Goal: Check status: Check status

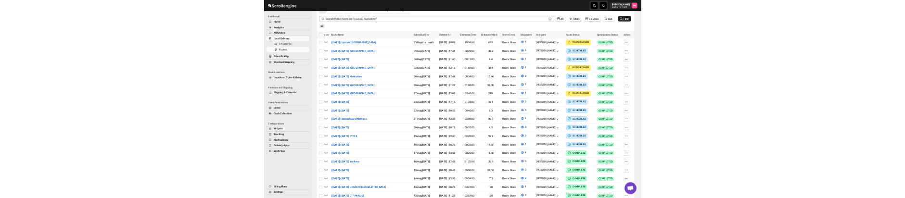
scroll to position [289, 0]
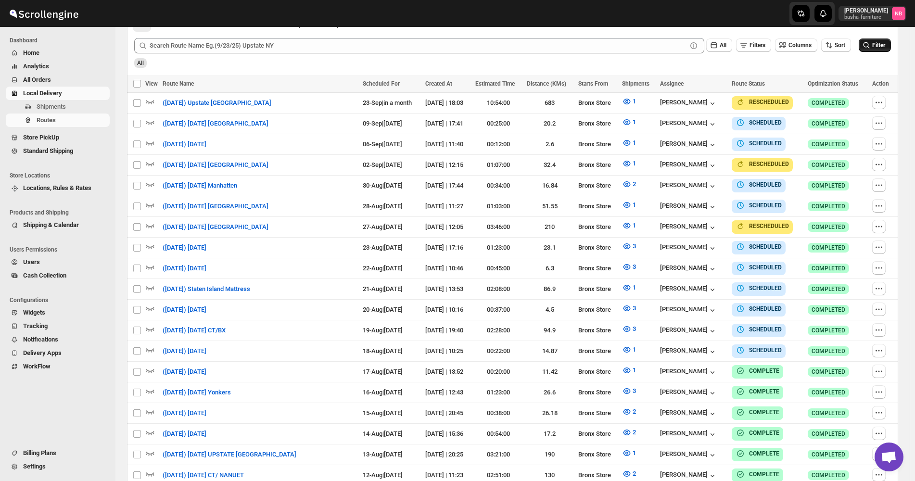
click at [883, 44] on span "Filter" at bounding box center [878, 45] width 13 height 7
click at [631, 346] on icon "button" at bounding box center [627, 350] width 10 height 10
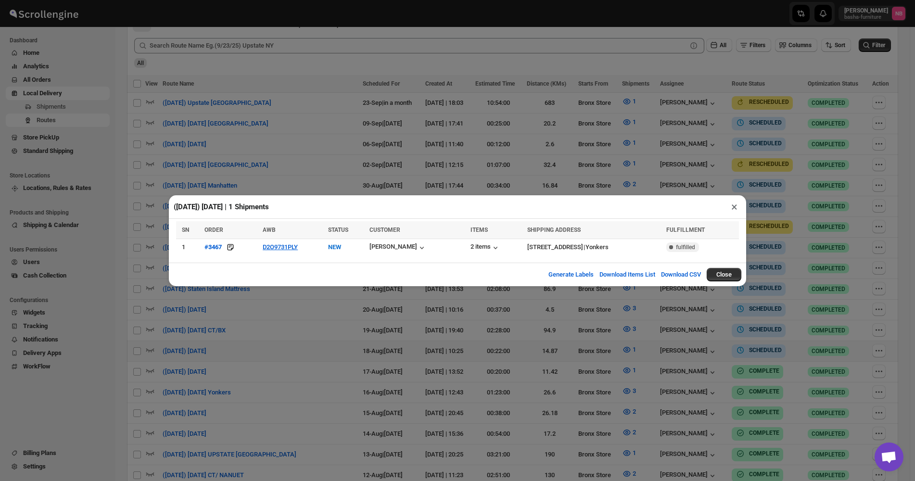
click at [676, 350] on div "([DATE]) [DATE] | 1 Shipments × SN ORDER AWB STATUS CUSTOMER ITEMS SHIPPING ADD…" at bounding box center [457, 240] width 915 height 481
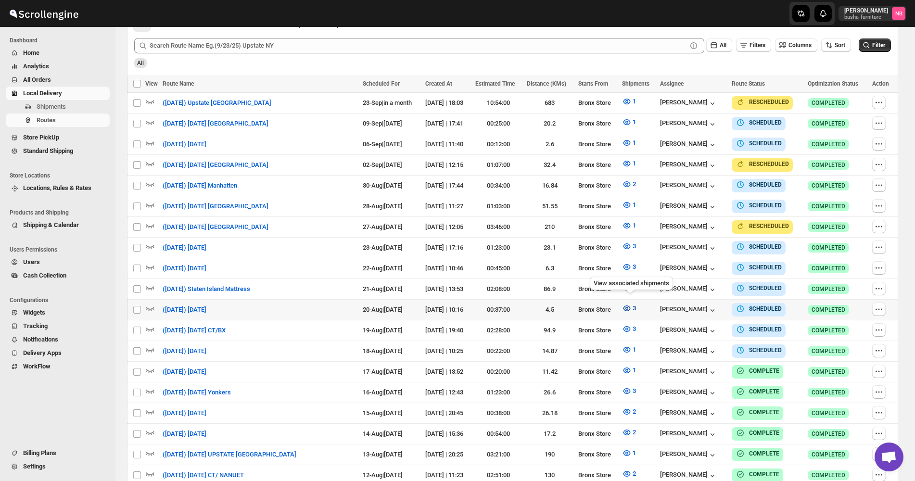
click at [623, 305] on button "3" at bounding box center [629, 308] width 26 height 15
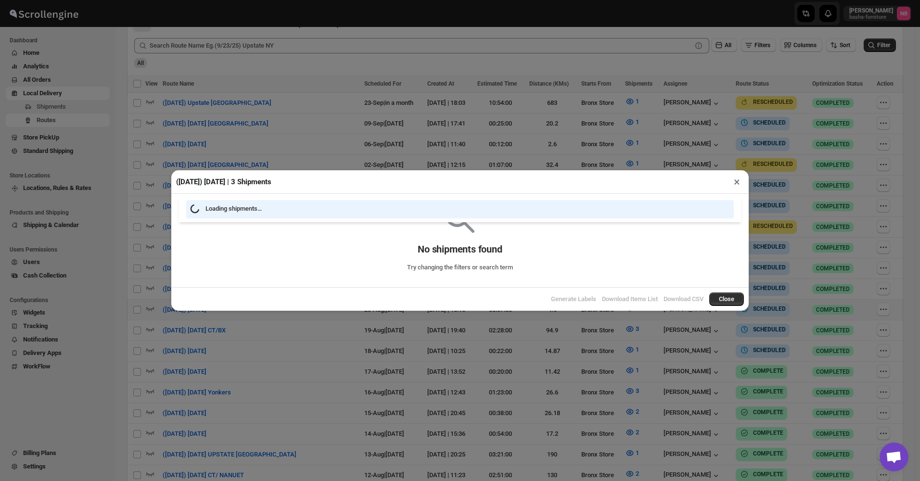
click at [576, 338] on div "([DATE]) [DATE] | 3 Shipments × Loading shipments… No shipments found Try chang…" at bounding box center [460, 240] width 920 height 481
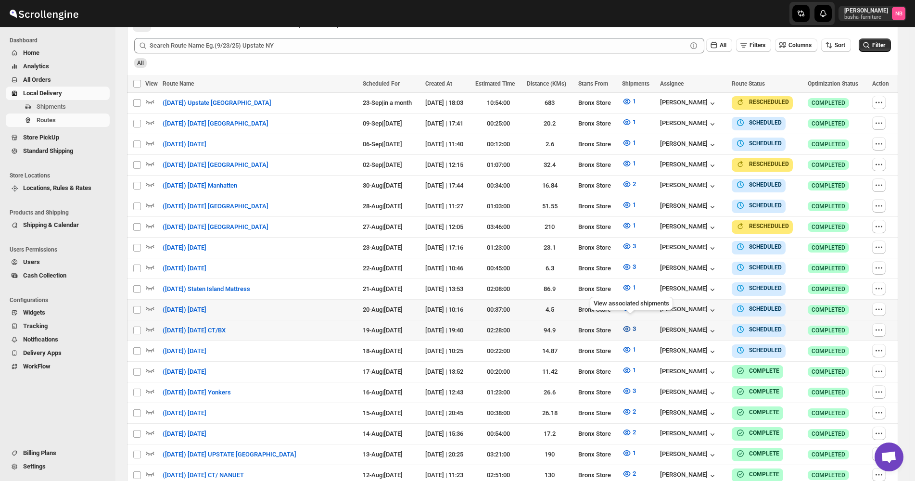
click at [628, 324] on icon "button" at bounding box center [627, 329] width 10 height 10
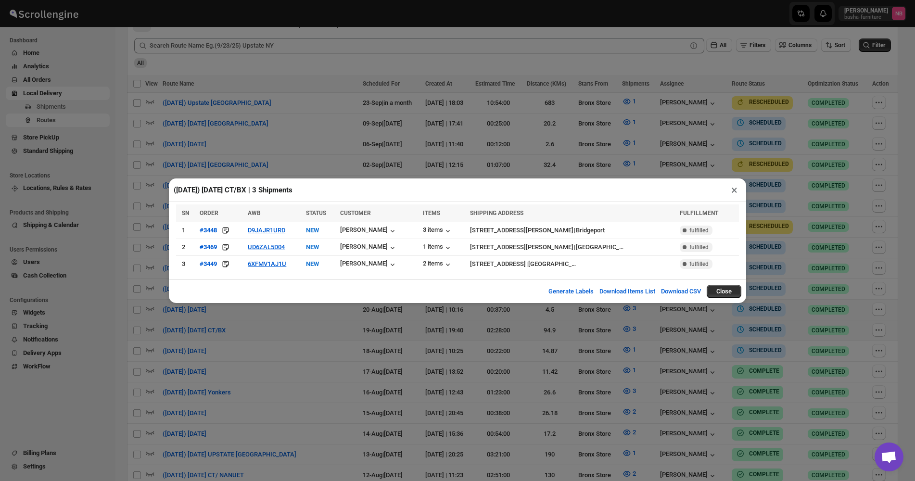
click at [307, 346] on div "([DATE]) [DATE] CT/BX | 3 Shipments × SN ORDER AWB STATUS CUSTOMER ITEMS SHIPPI…" at bounding box center [457, 240] width 915 height 481
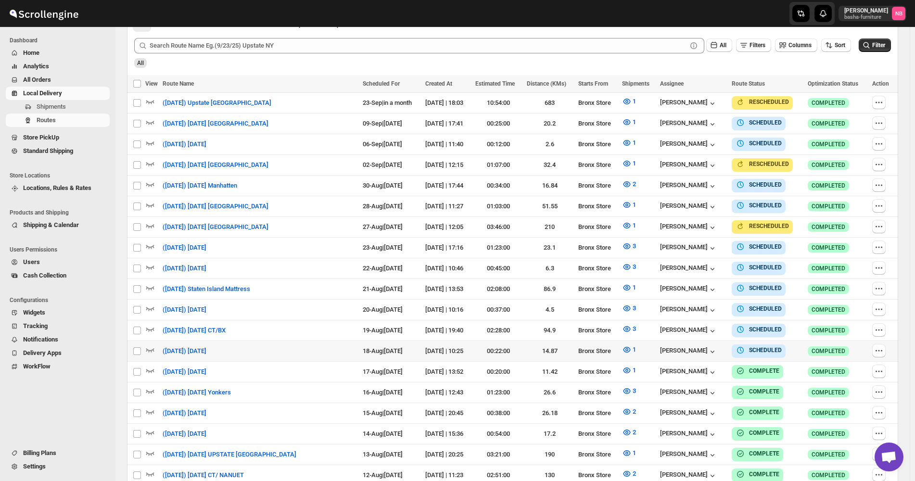
drag, startPoint x: 627, startPoint y: 321, endPoint x: 701, endPoint y: 341, distance: 75.6
click at [699, 342] on tbody "Select route ([DATE]) Upstate [GEOGRAPHIC_DATA] 23-Sep | in a month [DATE] | 18…" at bounding box center [512, 351] width 771 height 517
click at [632, 304] on icon "button" at bounding box center [627, 309] width 10 height 10
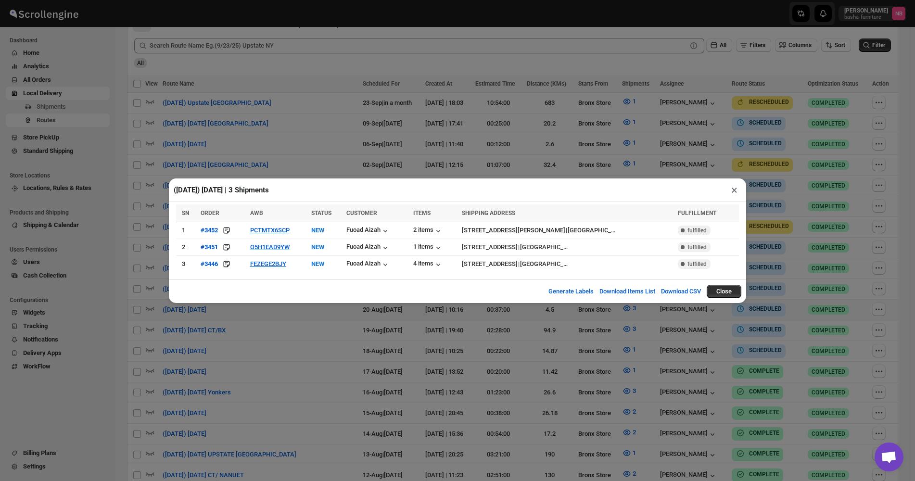
click at [657, 151] on div "([DATE]) [DATE] | 3 Shipments × SN ORDER AWB STATUS CUSTOMER ITEMS SHIPPING ADD…" at bounding box center [457, 240] width 915 height 481
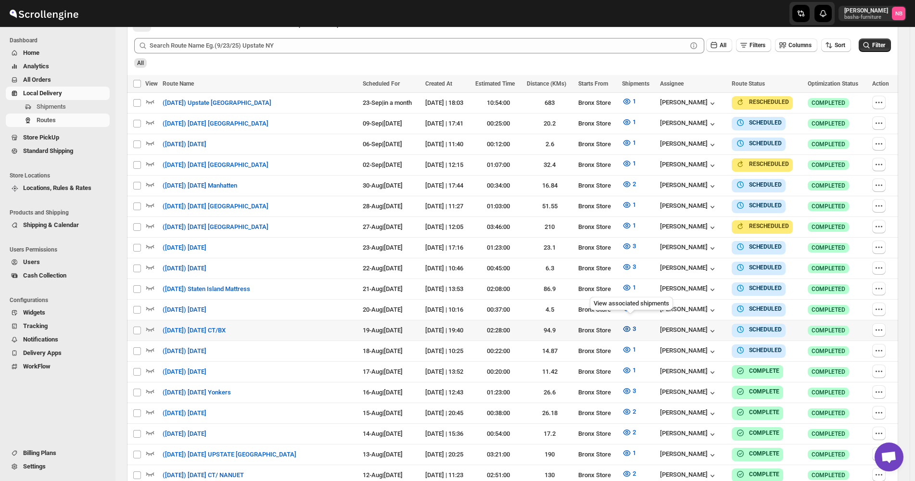
click at [632, 324] on icon "button" at bounding box center [627, 329] width 10 height 10
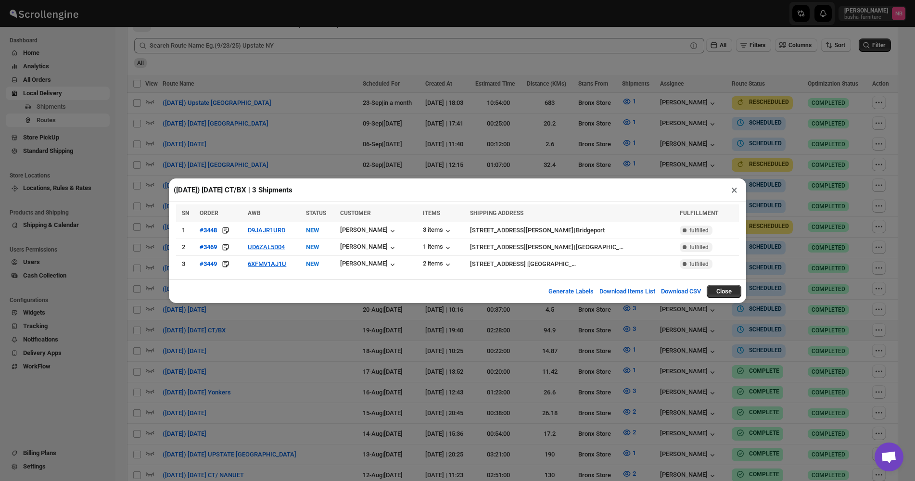
click at [264, 346] on div "([DATE]) [DATE] CT/BX | 3 Shipments × SN ORDER AWB STATUS CUSTOMER ITEMS SHIPPI…" at bounding box center [457, 240] width 915 height 481
